Goal: Task Accomplishment & Management: Manage account settings

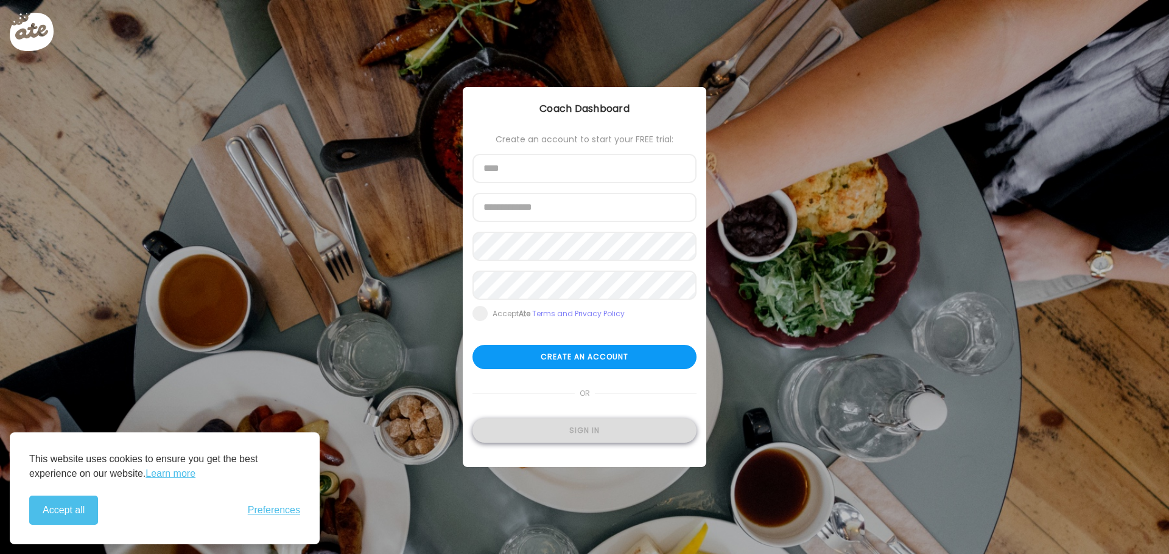
click at [604, 428] on div "Sign in" at bounding box center [584, 431] width 224 height 24
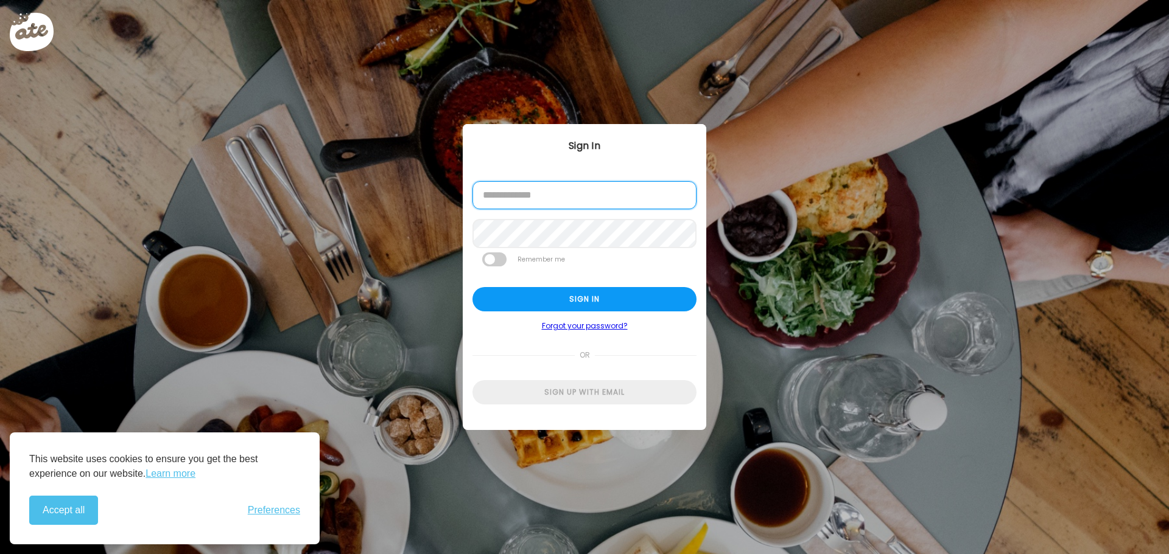
click at [538, 197] on input "email" at bounding box center [584, 195] width 224 height 28
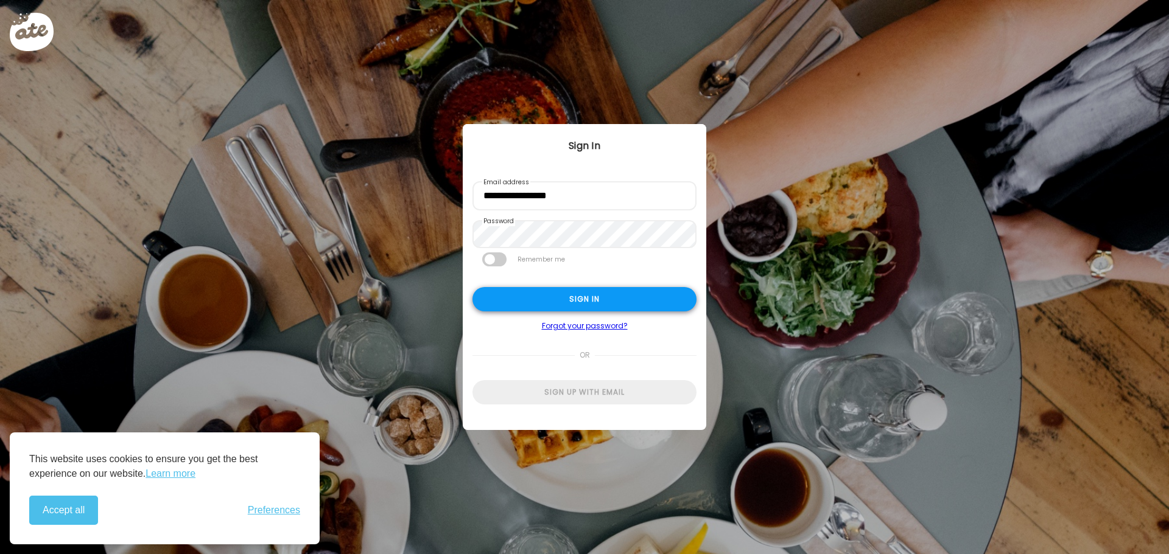
click at [590, 306] on div "Sign in" at bounding box center [584, 299] width 224 height 24
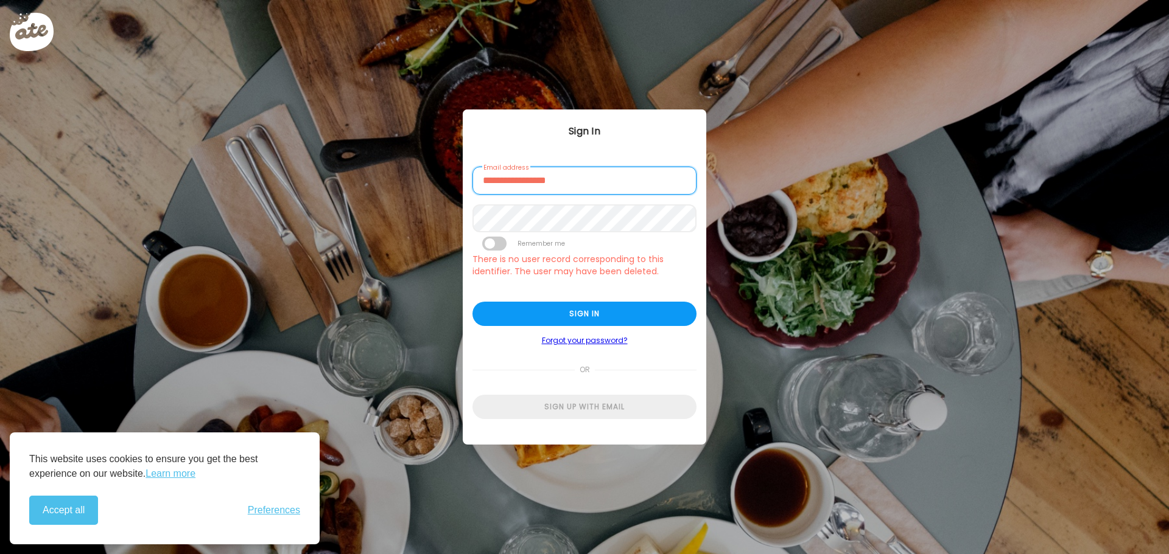
click at [656, 190] on input "**********" at bounding box center [584, 181] width 224 height 28
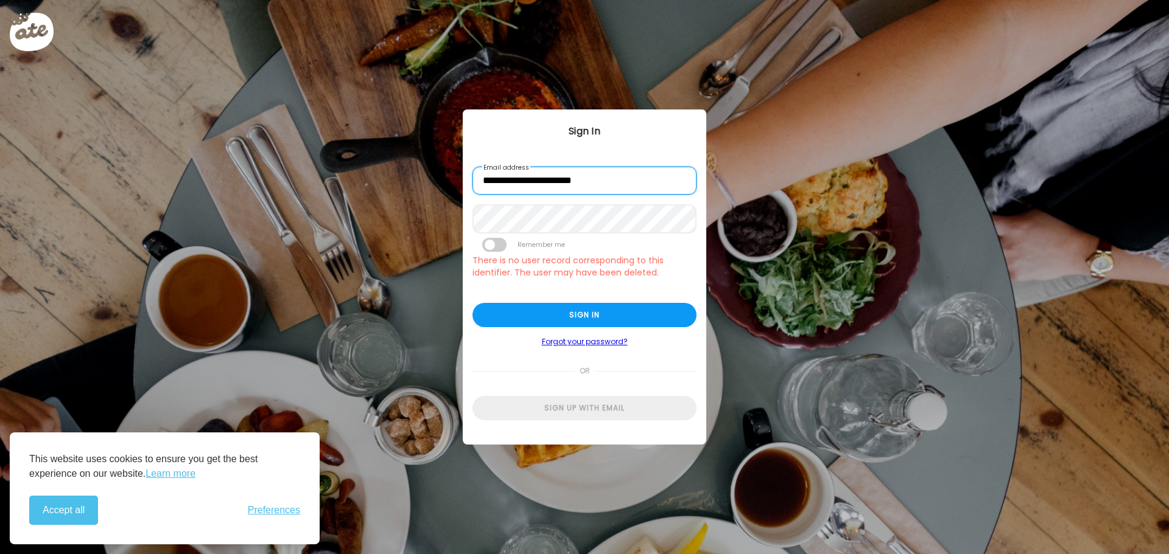
type input "**********"
click at [649, 305] on div "Sign in" at bounding box center [584, 315] width 224 height 24
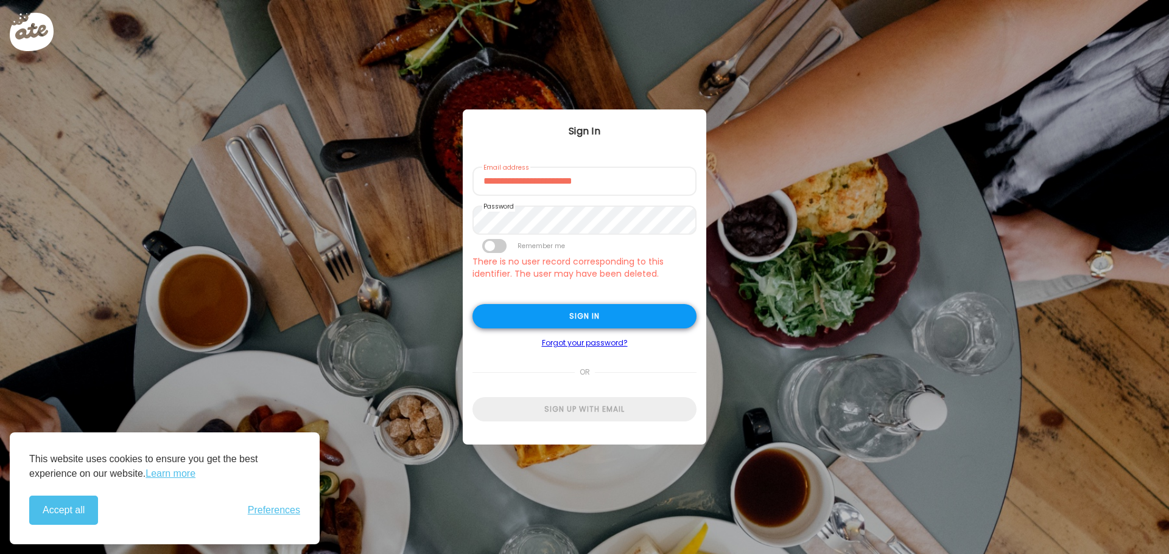
click at [600, 321] on div "Sign in" at bounding box center [584, 316] width 224 height 24
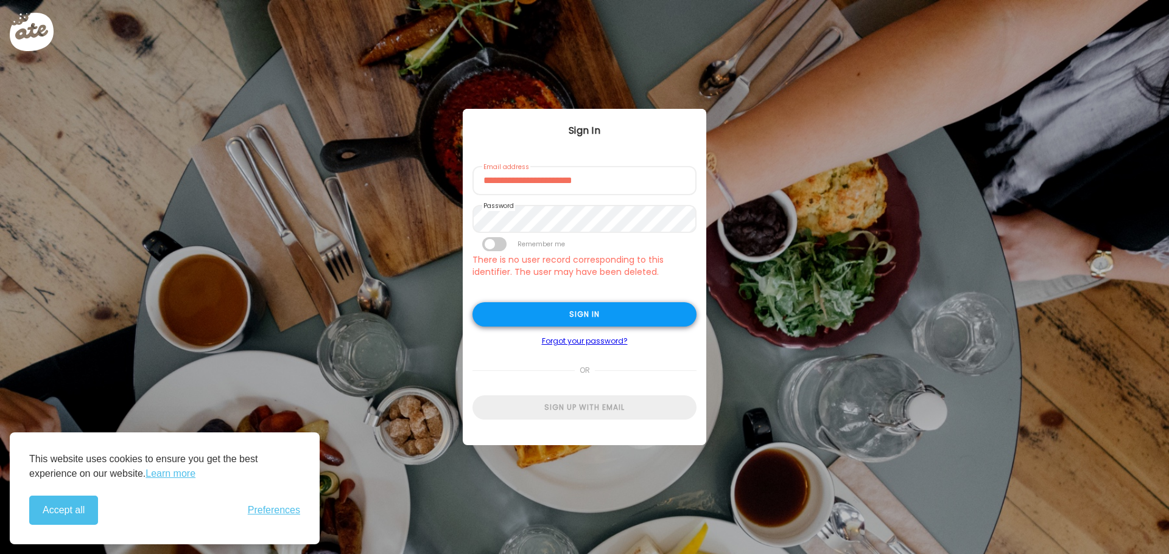
click at [591, 320] on div "Sign in" at bounding box center [584, 315] width 224 height 24
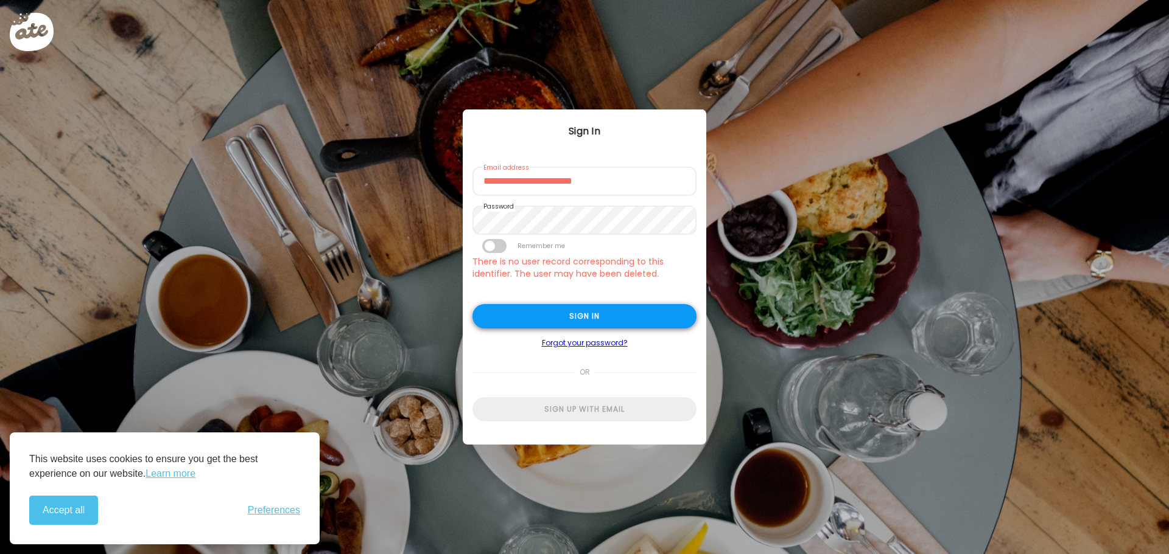
click at [591, 320] on div "Sign in" at bounding box center [584, 316] width 224 height 24
click at [611, 365] on div "or" at bounding box center [584, 360] width 224 height 25
click at [722, 71] on div "Ate Coach Dashboard Wahoo! It’s official Take a moment to set up your Coach Pro…" at bounding box center [584, 277] width 1169 height 554
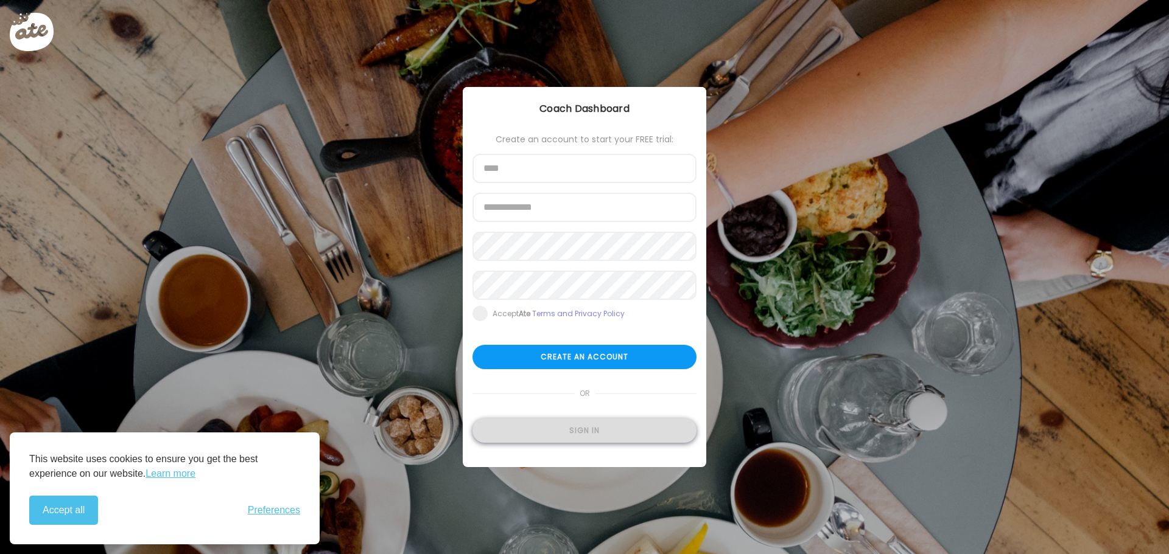
click at [590, 438] on div "Sign in" at bounding box center [584, 431] width 224 height 24
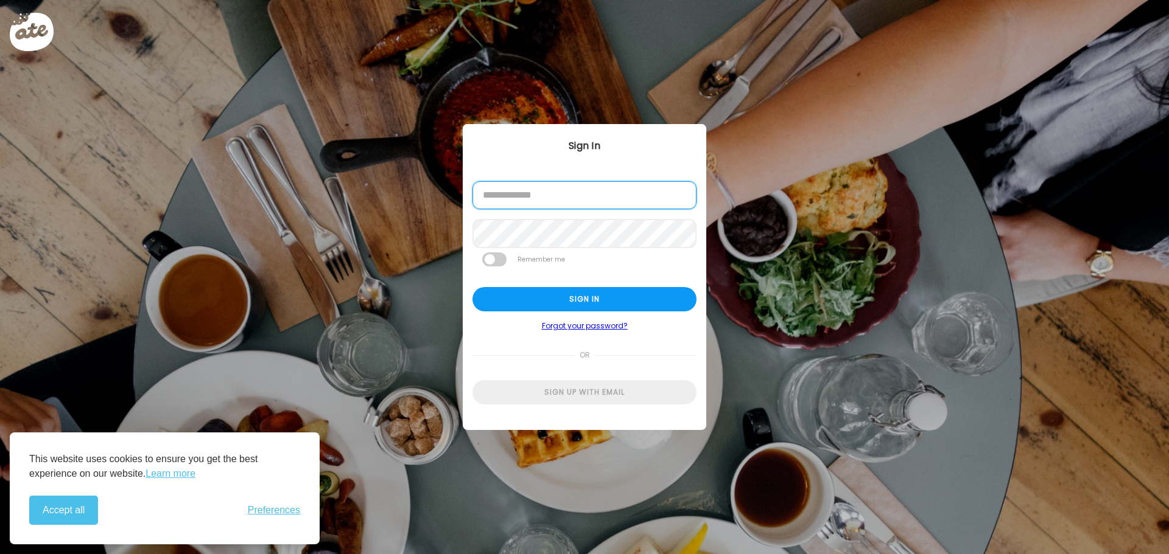
click at [607, 188] on input "email" at bounding box center [584, 195] width 224 height 28
